Goal: Task Accomplishment & Management: Manage account settings

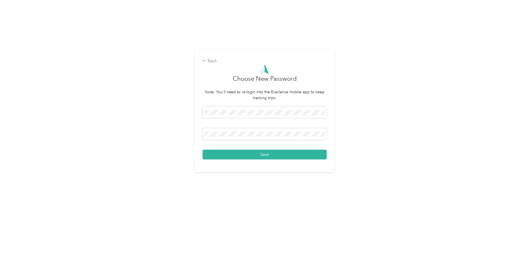
click at [355, 165] on div "Back Choose New Password Note: You'll need to re-login into the Everlance mobil…" at bounding box center [264, 113] width 529 height 227
click at [263, 154] on button "Save" at bounding box center [264, 155] width 124 height 10
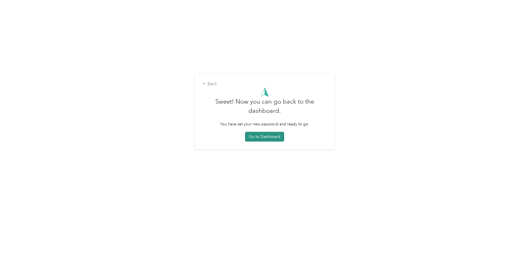
click at [256, 141] on button "Go to Dashboard" at bounding box center [264, 137] width 39 height 10
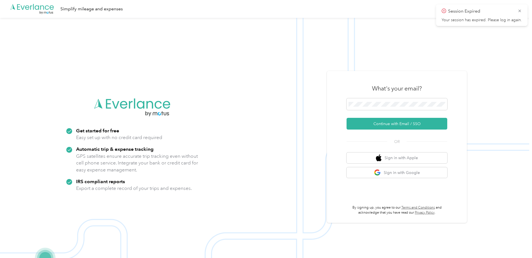
click at [405, 11] on div ".cls-1 { fill: #00adee; } .cls-2 { fill: #fff; } .cls-3 { fill: #707372; } .cls…" at bounding box center [264, 9] width 529 height 18
